Goal: Task Accomplishment & Management: Complete application form

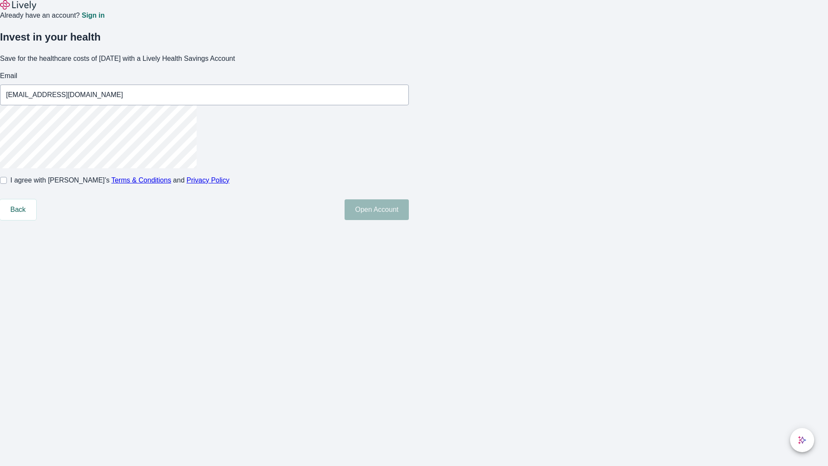
click at [7, 184] on input "I agree with Lively’s Terms & Conditions and Privacy Policy" at bounding box center [3, 180] width 7 height 7
checkbox input "true"
click at [409, 220] on button "Open Account" at bounding box center [376, 209] width 64 height 21
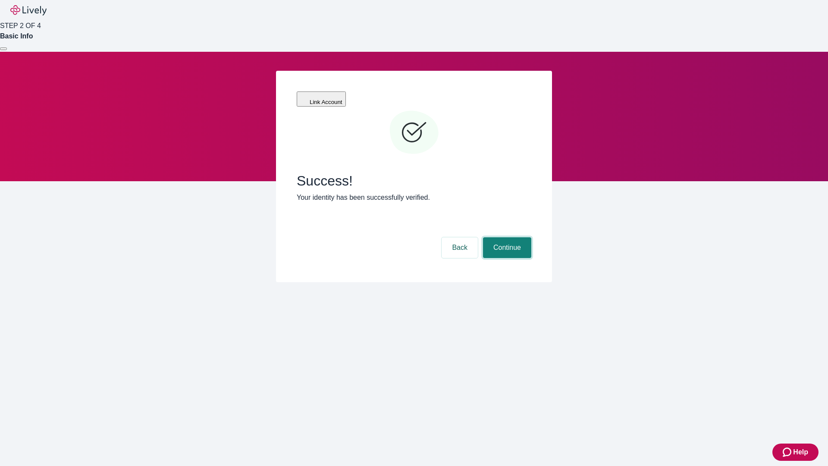
click at [506, 237] on button "Continue" at bounding box center [507, 247] width 48 height 21
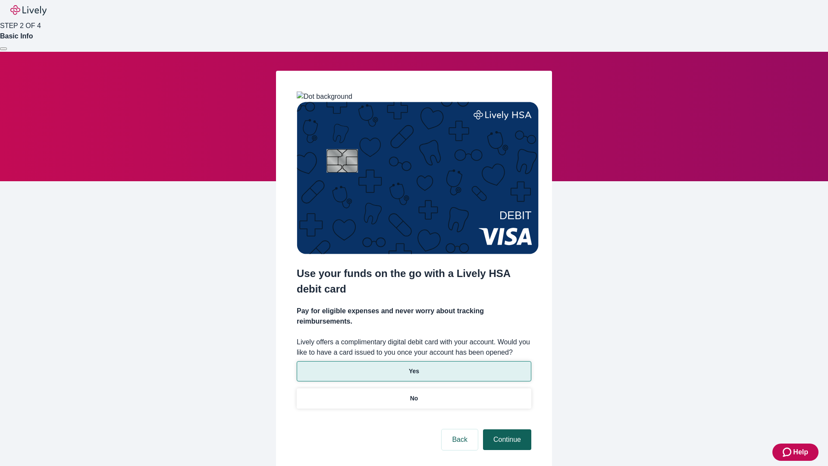
click at [413, 394] on p "No" at bounding box center [414, 398] width 8 height 9
click at [506, 429] on button "Continue" at bounding box center [507, 439] width 48 height 21
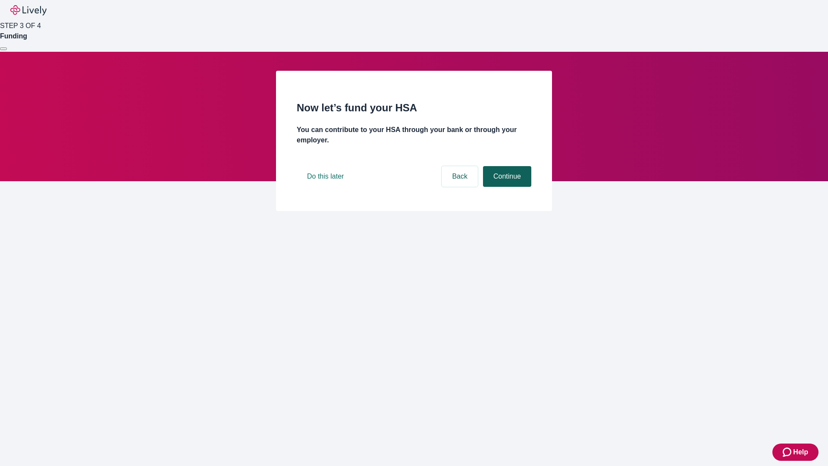
click at [506, 187] on button "Continue" at bounding box center [507, 176] width 48 height 21
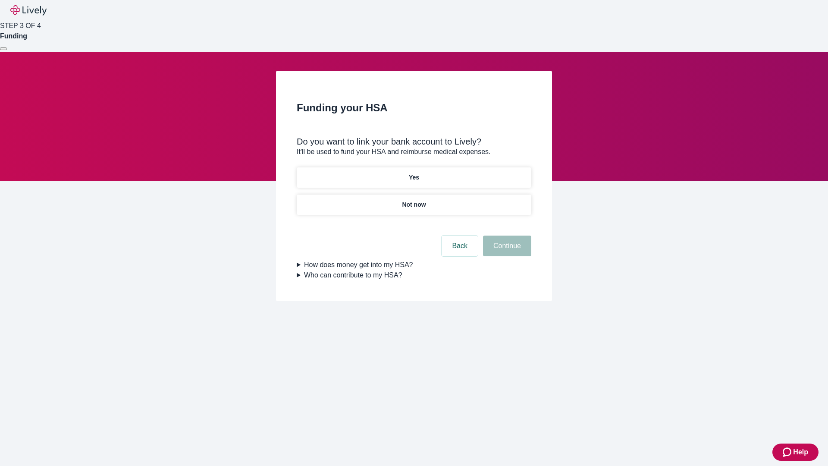
click at [413, 173] on p "Yes" at bounding box center [414, 177] width 10 height 9
click at [506, 235] on button "Continue" at bounding box center [507, 245] width 48 height 21
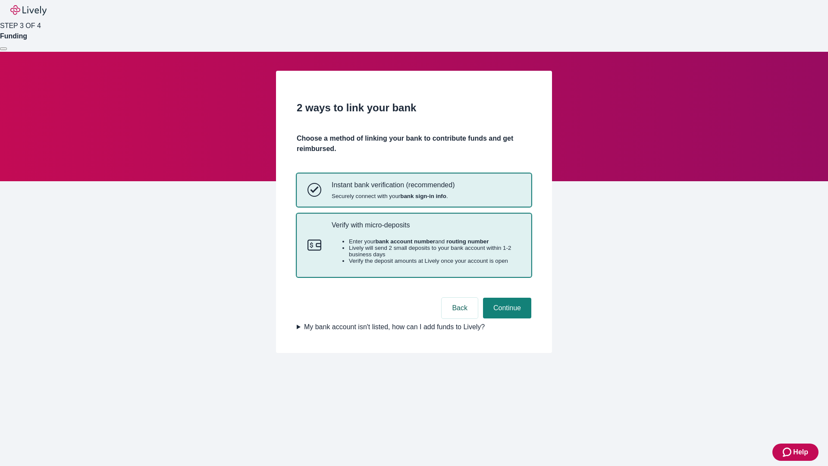
click at [425, 229] on p "Verify with micro-deposits" at bounding box center [425, 225] width 189 height 8
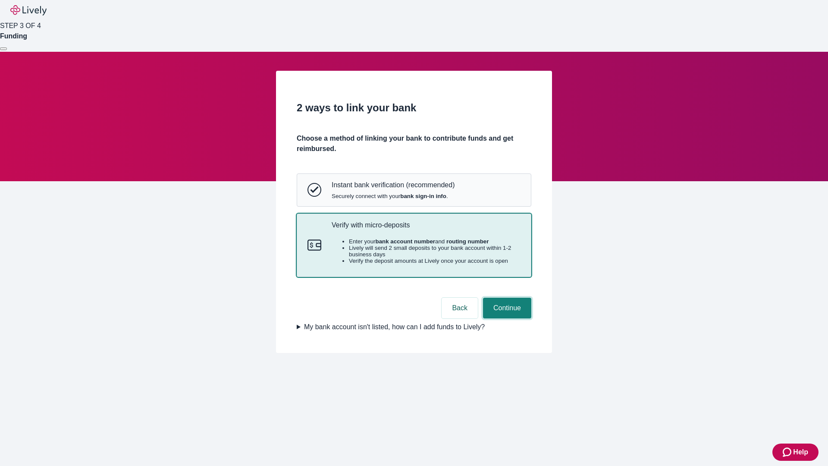
click at [506, 318] on button "Continue" at bounding box center [507, 307] width 48 height 21
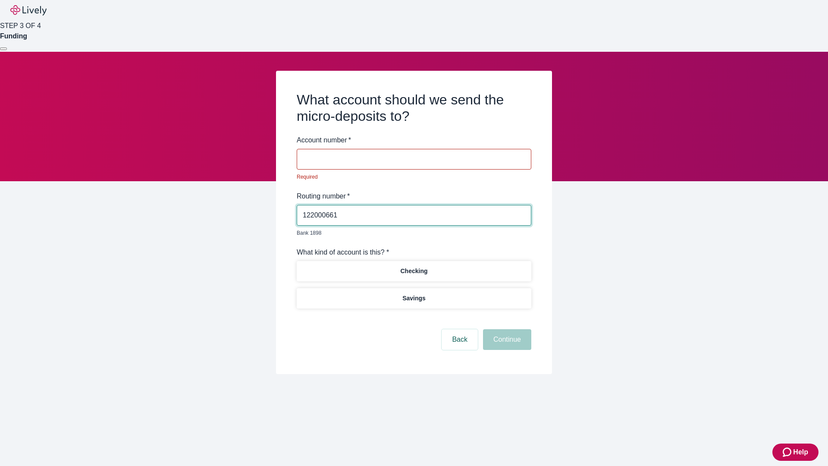
type input "122000661"
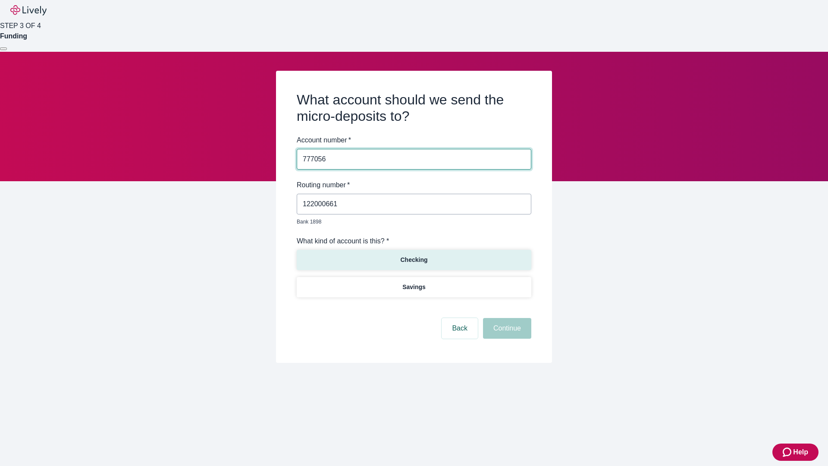
type input "777056"
click at [413, 255] on p "Checking" at bounding box center [413, 259] width 27 height 9
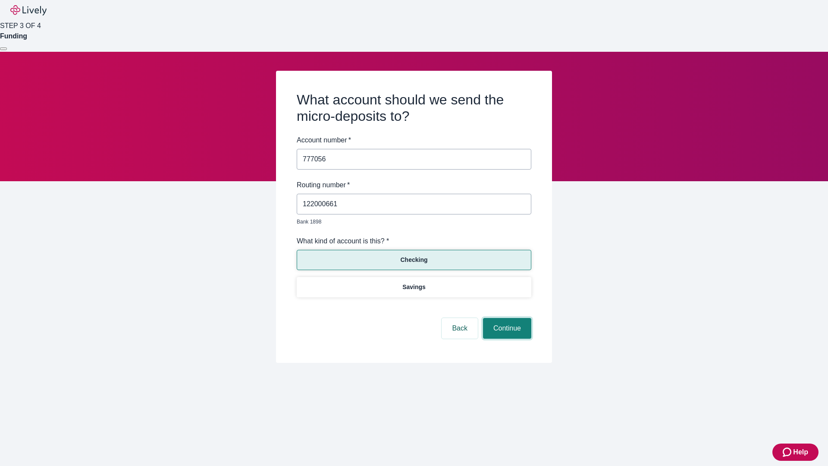
click at [506, 318] on button "Continue" at bounding box center [507, 328] width 48 height 21
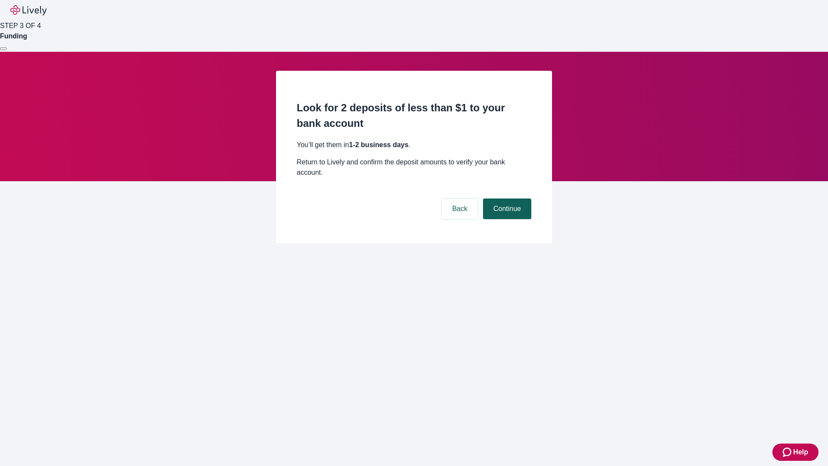
click at [506, 198] on button "Continue" at bounding box center [507, 208] width 48 height 21
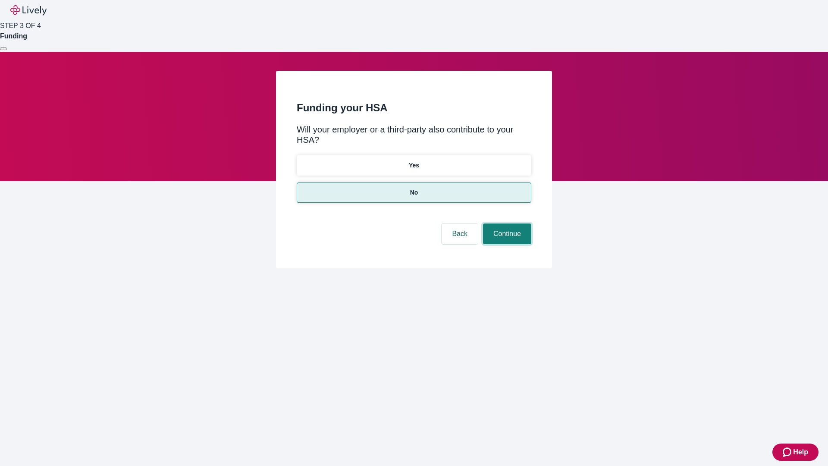
click at [506, 223] on button "Continue" at bounding box center [507, 233] width 48 height 21
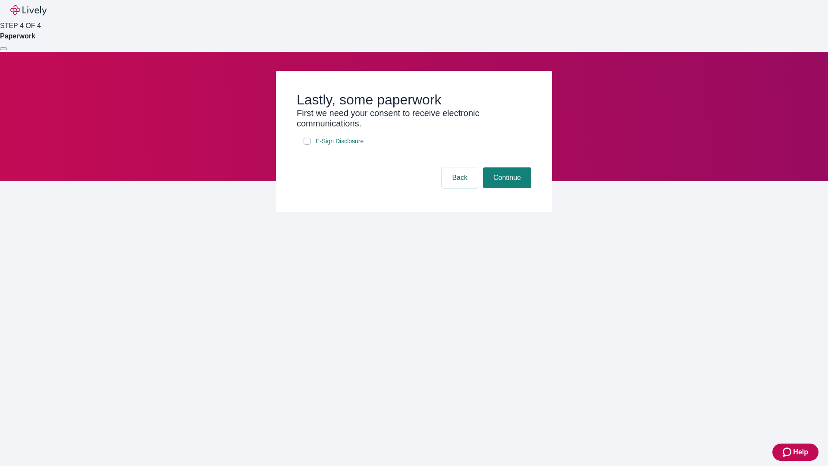
click at [307, 144] on input "E-Sign Disclosure" at bounding box center [306, 141] width 7 height 7
checkbox input "true"
click at [506, 188] on button "Continue" at bounding box center [507, 177] width 48 height 21
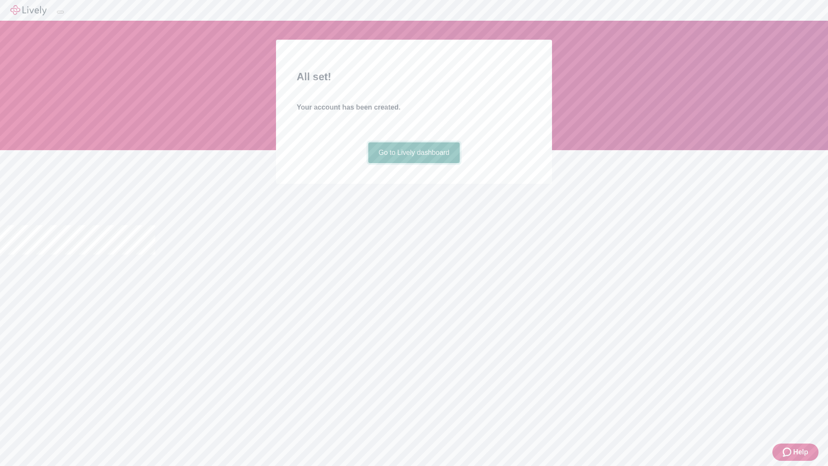
click at [413, 163] on link "Go to Lively dashboard" at bounding box center [414, 152] width 92 height 21
